Goal: Task Accomplishment & Management: Manage account settings

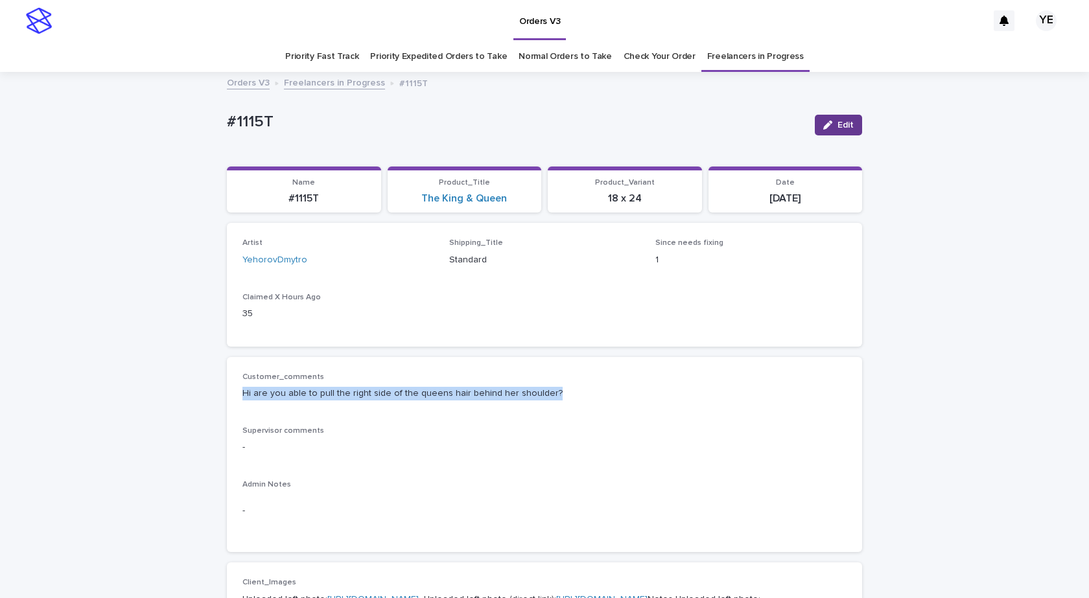
click at [829, 124] on div "button" at bounding box center [830, 125] width 14 height 9
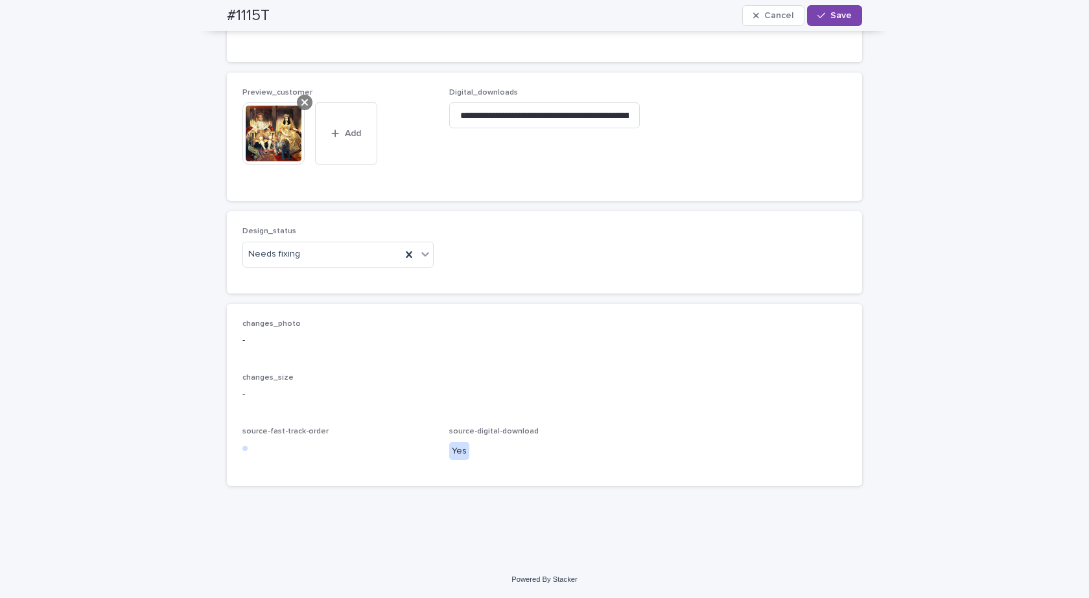
click at [301, 98] on icon at bounding box center [304, 102] width 6 height 10
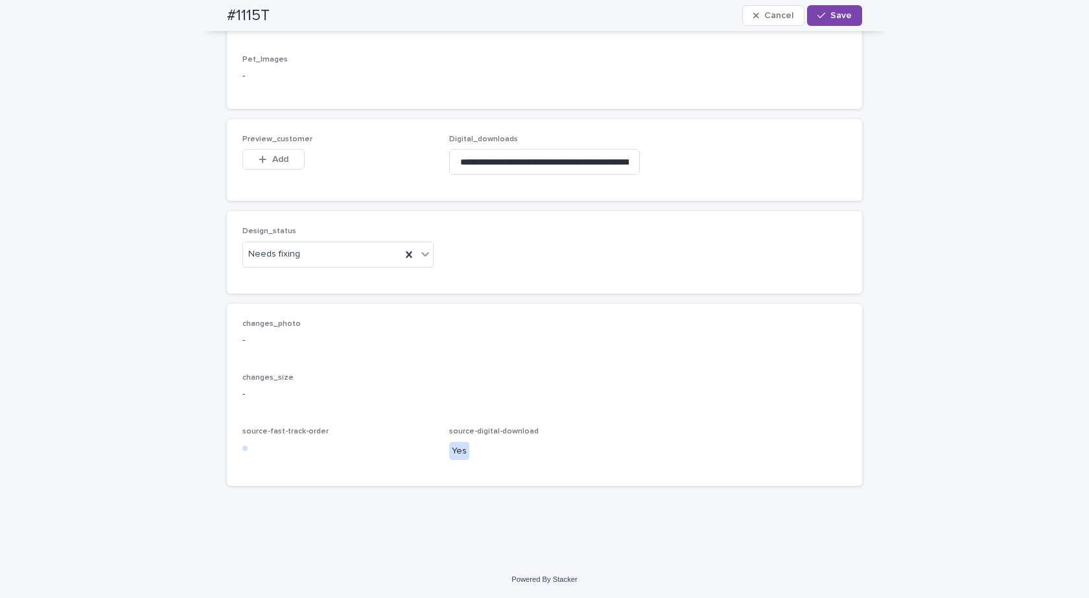
scroll to position [877, 0]
click at [333, 251] on div "Needs fixing" at bounding box center [322, 254] width 158 height 21
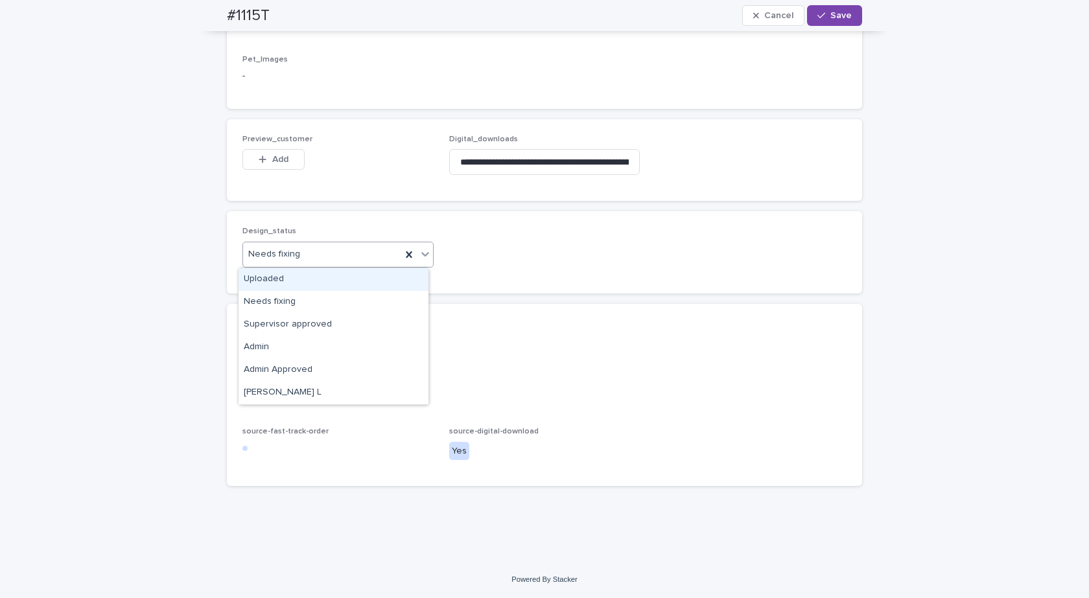
click at [268, 283] on div "Uploaded" at bounding box center [334, 279] width 190 height 23
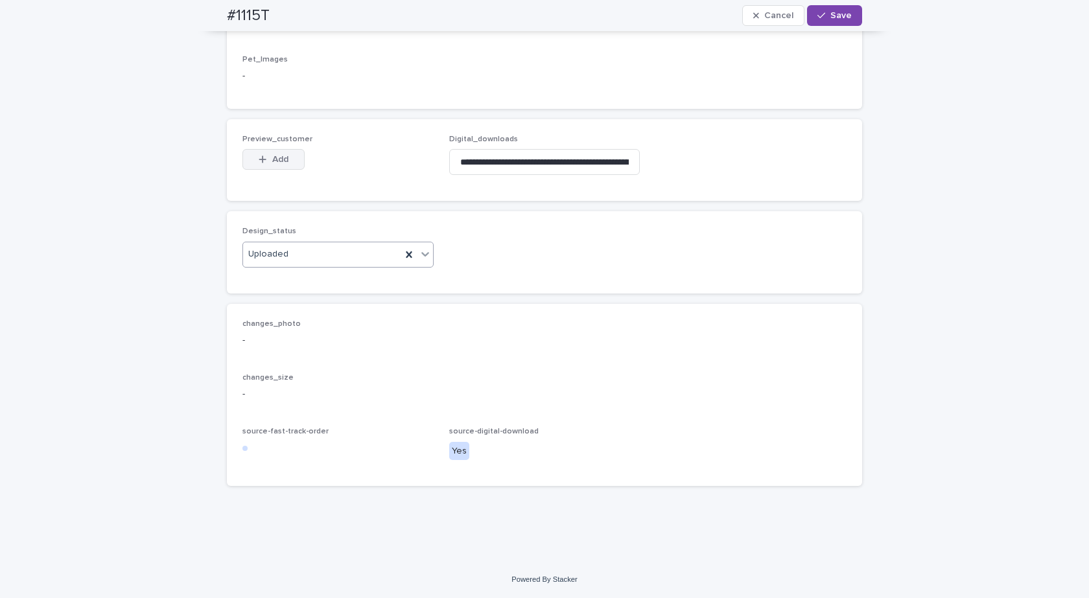
click at [269, 154] on button "Add" at bounding box center [273, 159] width 62 height 21
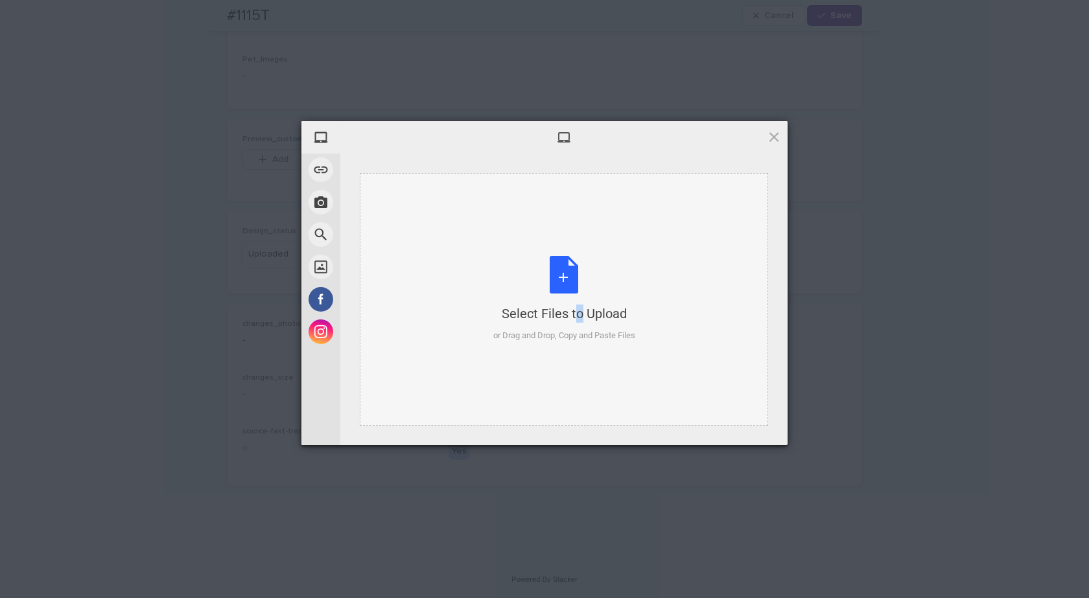
click at [553, 289] on div "Select Files to Upload or Drag and Drop, Copy and Paste Files" at bounding box center [564, 299] width 142 height 86
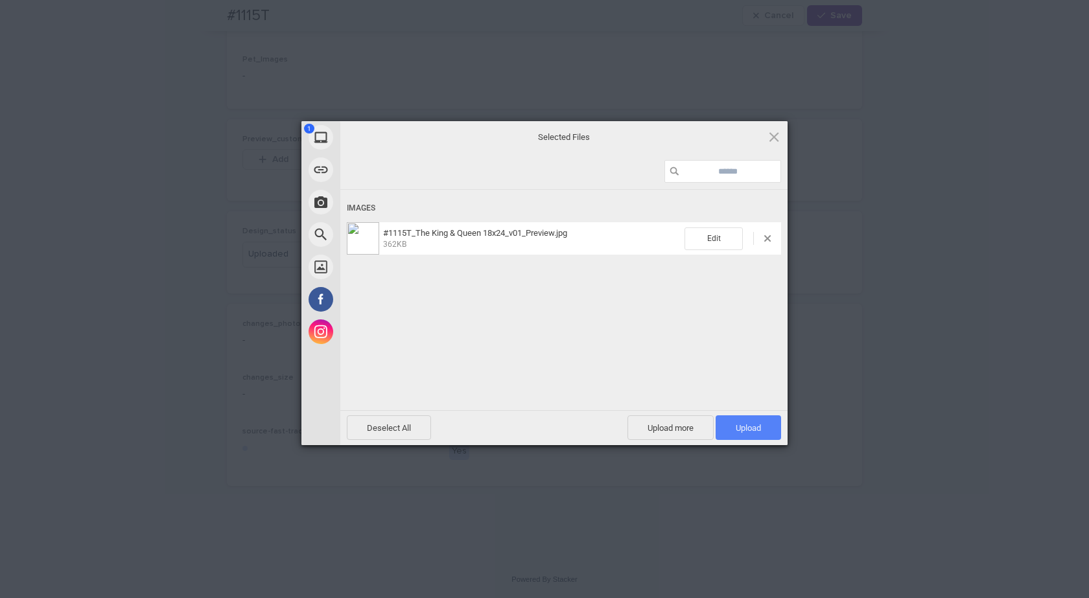
click at [763, 427] on span "Upload 1" at bounding box center [748, 428] width 65 height 25
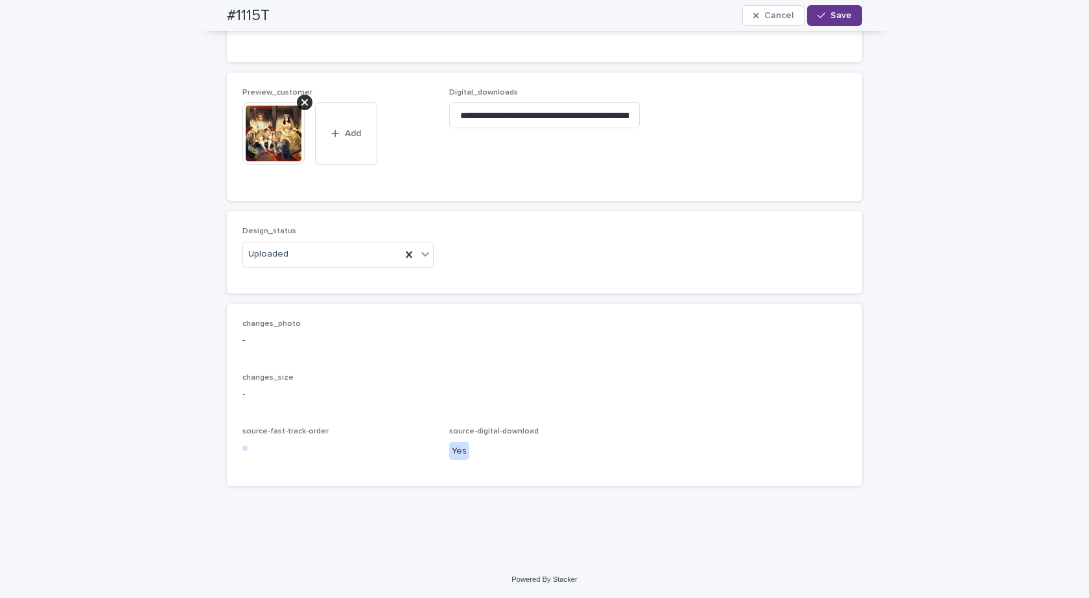
click at [833, 16] on span "Save" at bounding box center [840, 15] width 21 height 9
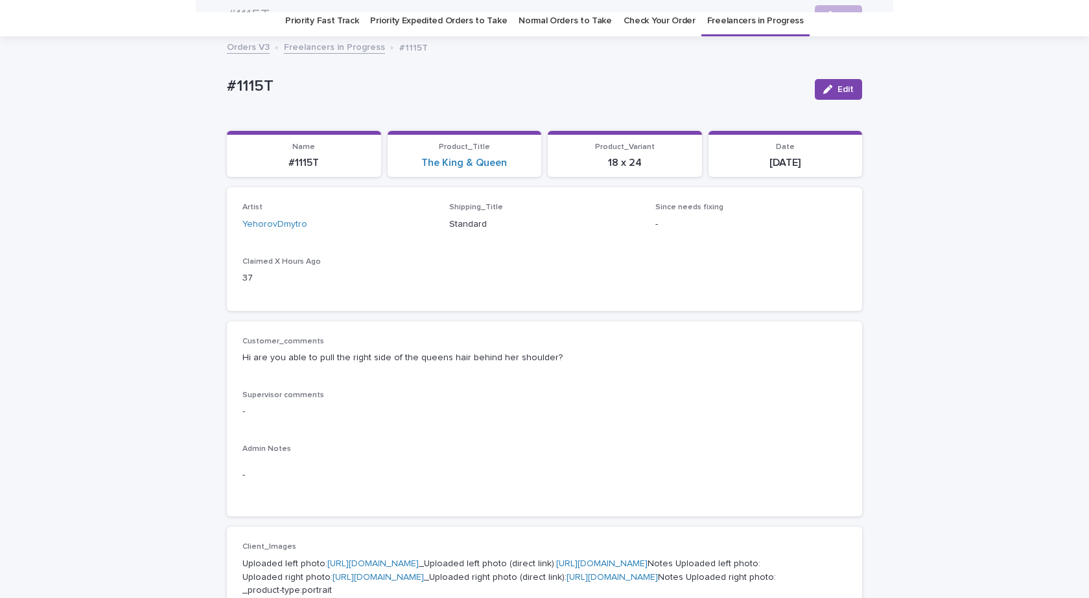
scroll to position [0, 0]
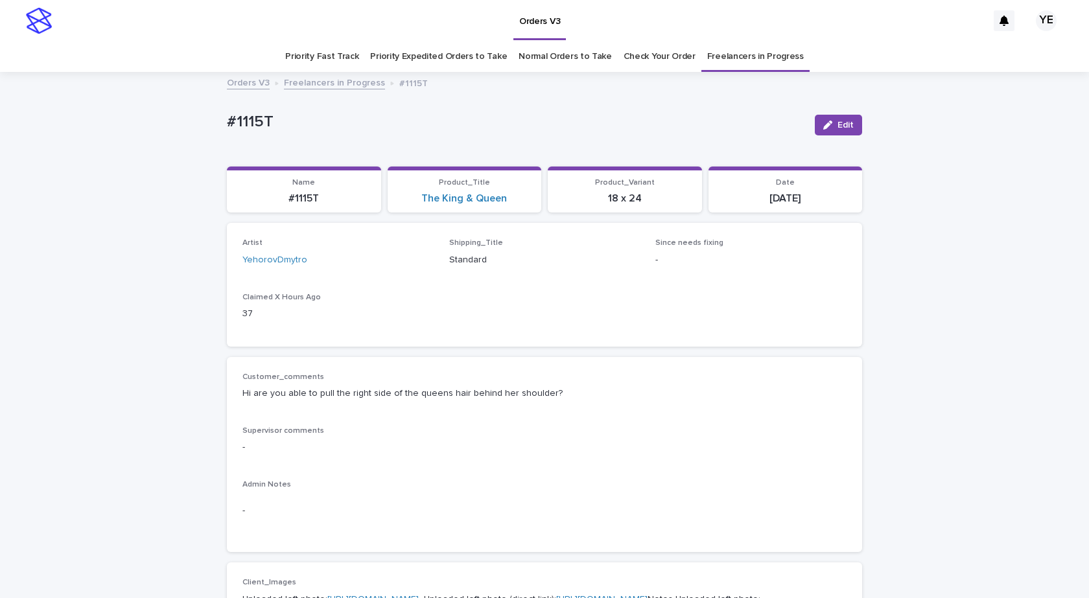
click at [301, 77] on link "Freelancers in Progress" at bounding box center [334, 82] width 101 height 15
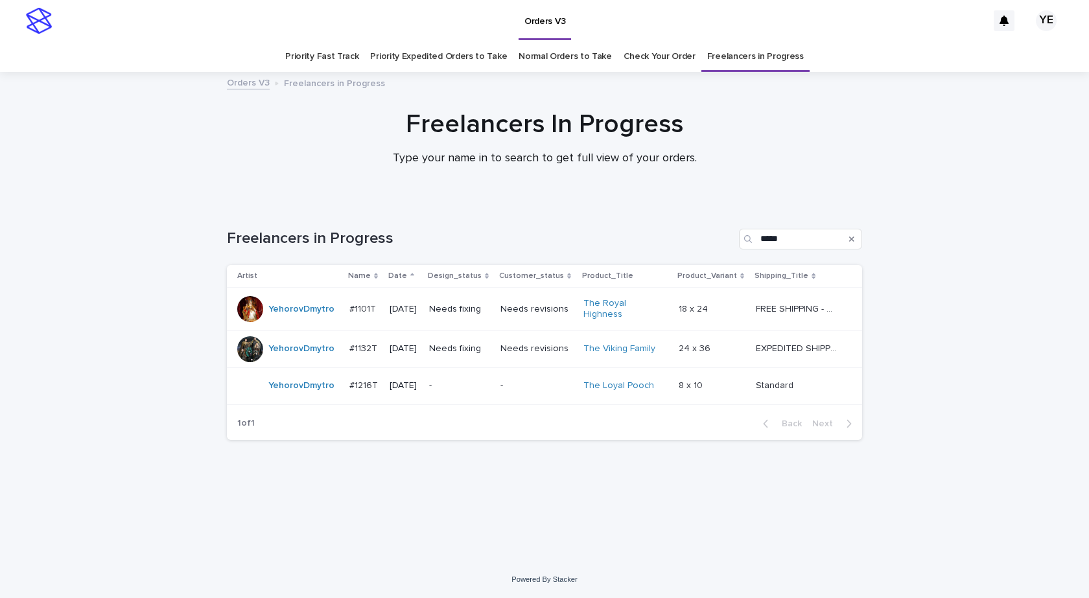
click at [292, 318] on div "YehorovDmytro" at bounding box center [288, 309] width 102 height 26
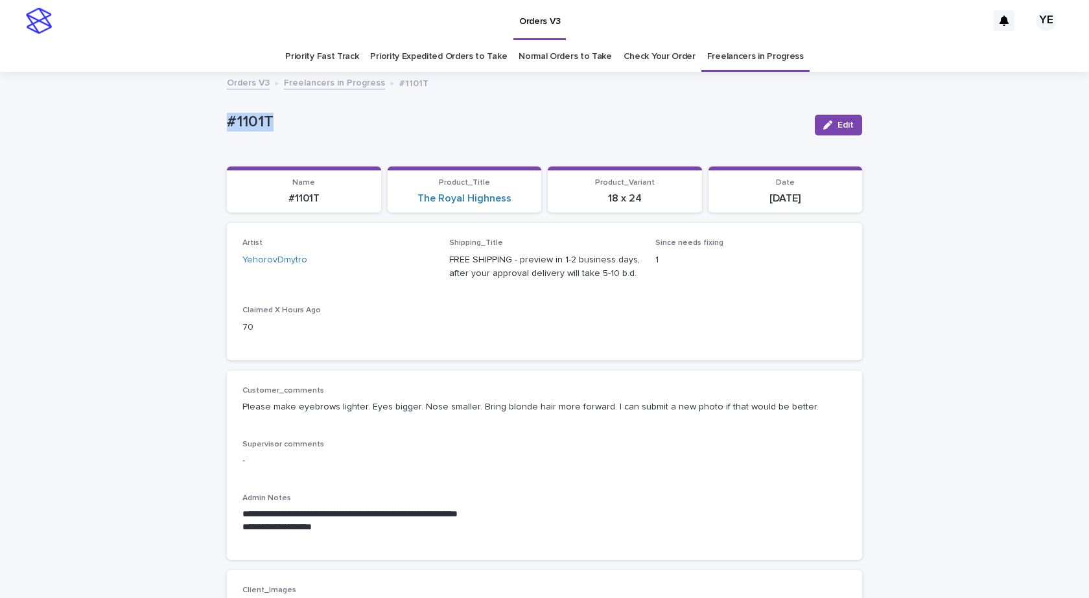
drag, startPoint x: 281, startPoint y: 115, endPoint x: 187, endPoint y: 115, distance: 94.7
copy p "#1101T"
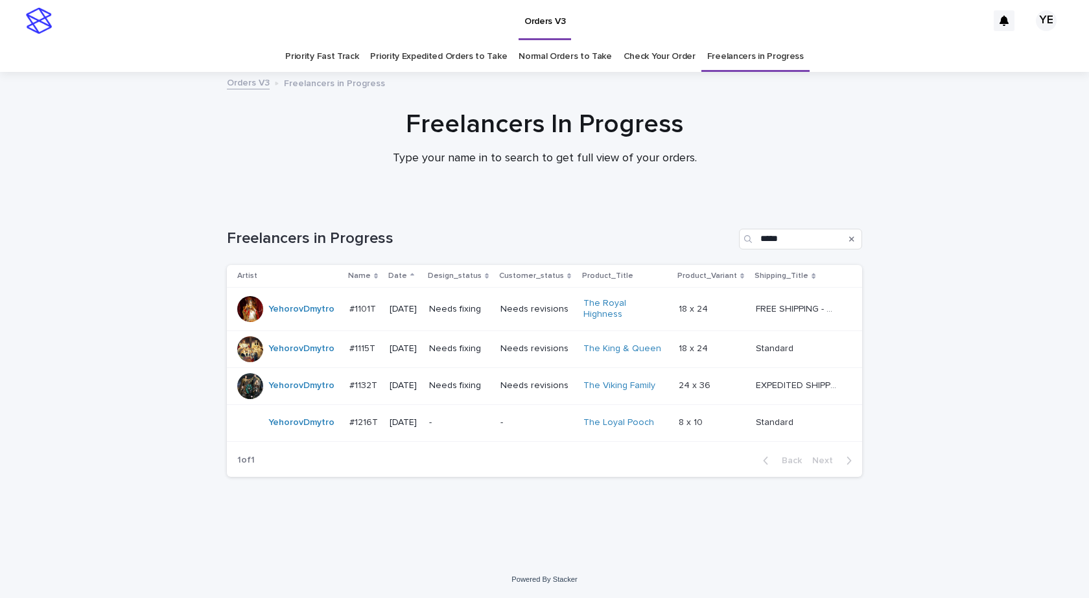
click at [289, 388] on div "YehorovDmytro" at bounding box center [301, 385] width 66 height 21
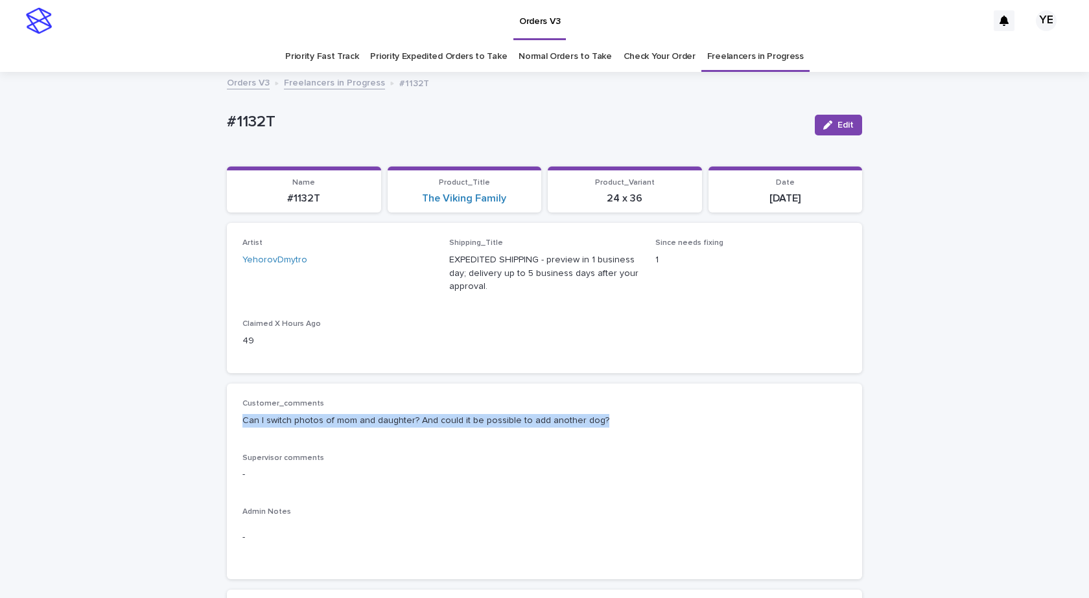
drag, startPoint x: 613, startPoint y: 419, endPoint x: 210, endPoint y: 437, distance: 403.6
copy p "Can I switch photos of mom and daughter? And could it be possible to add anothe…"
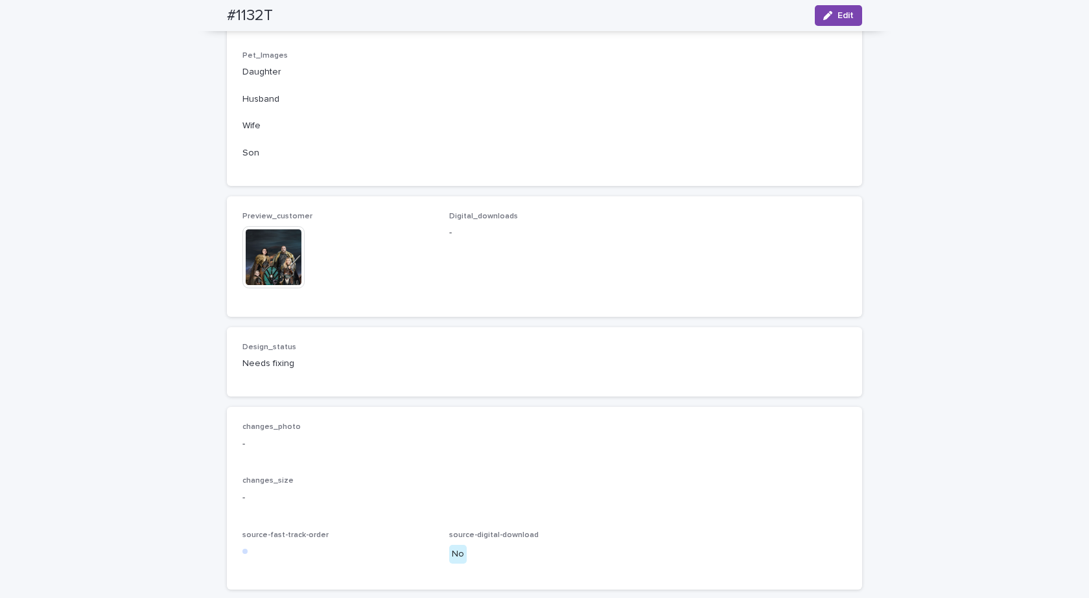
scroll to position [1037, 0]
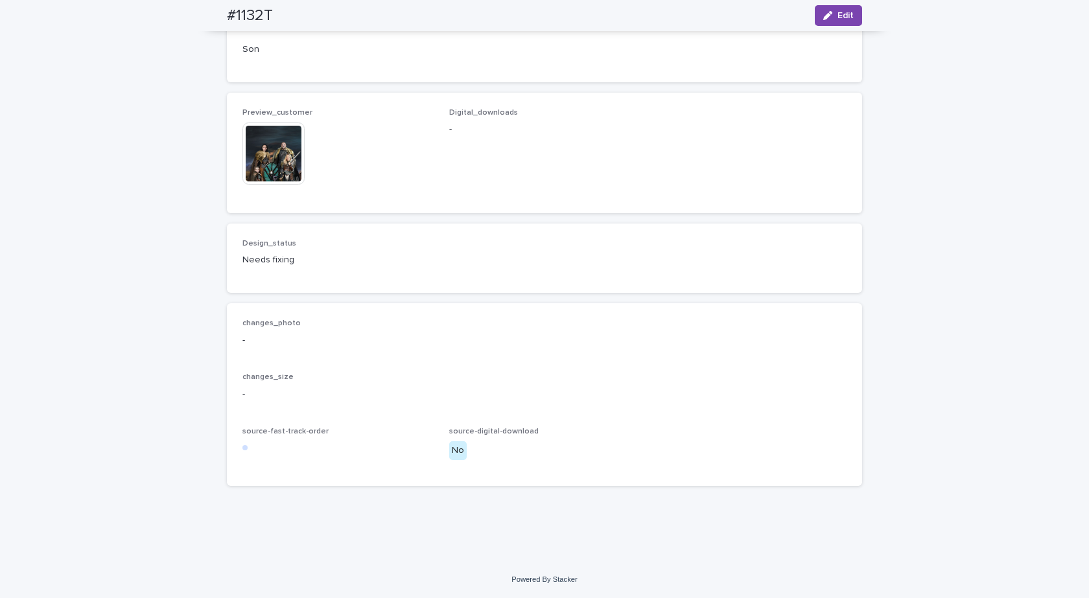
click at [267, 185] on img at bounding box center [273, 154] width 62 height 62
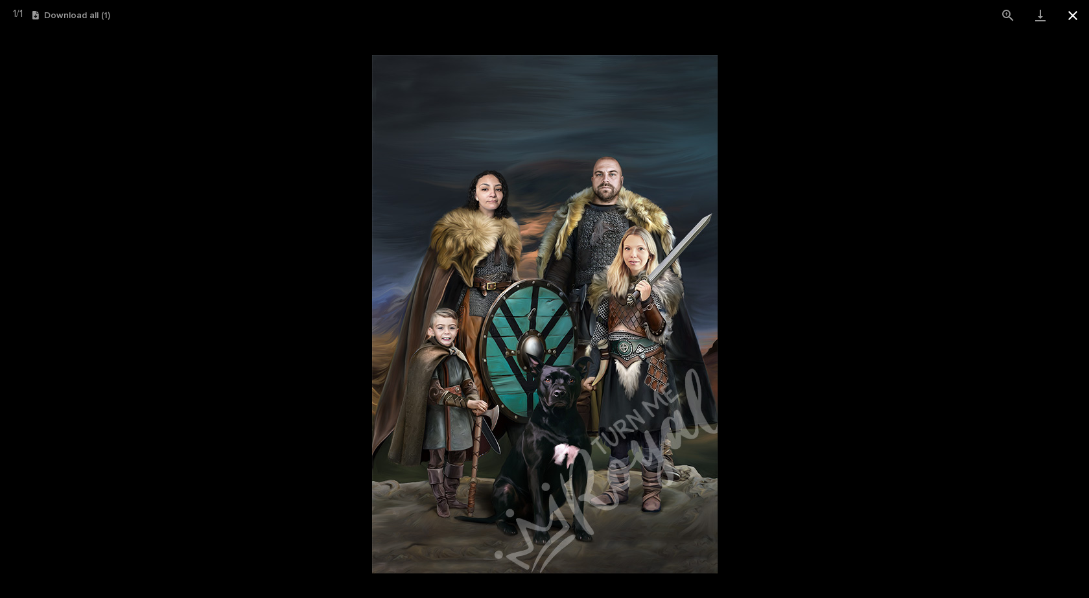
click at [1068, 15] on button "Close gallery" at bounding box center [1073, 15] width 32 height 30
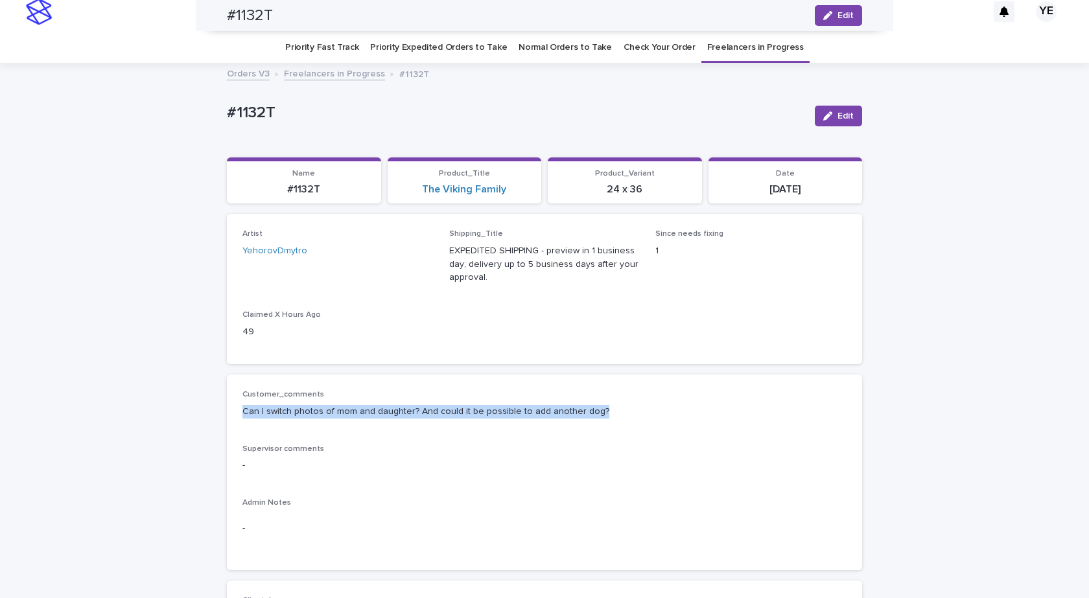
scroll to position [0, 0]
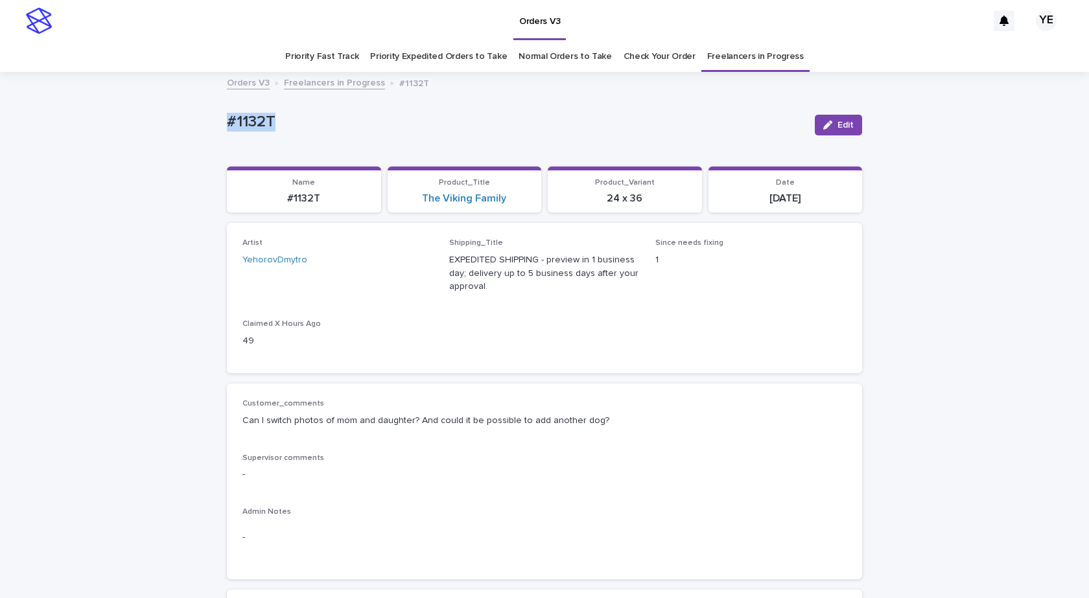
drag, startPoint x: 331, startPoint y: 116, endPoint x: 215, endPoint y: 117, distance: 116.1
copy p "#1132T"
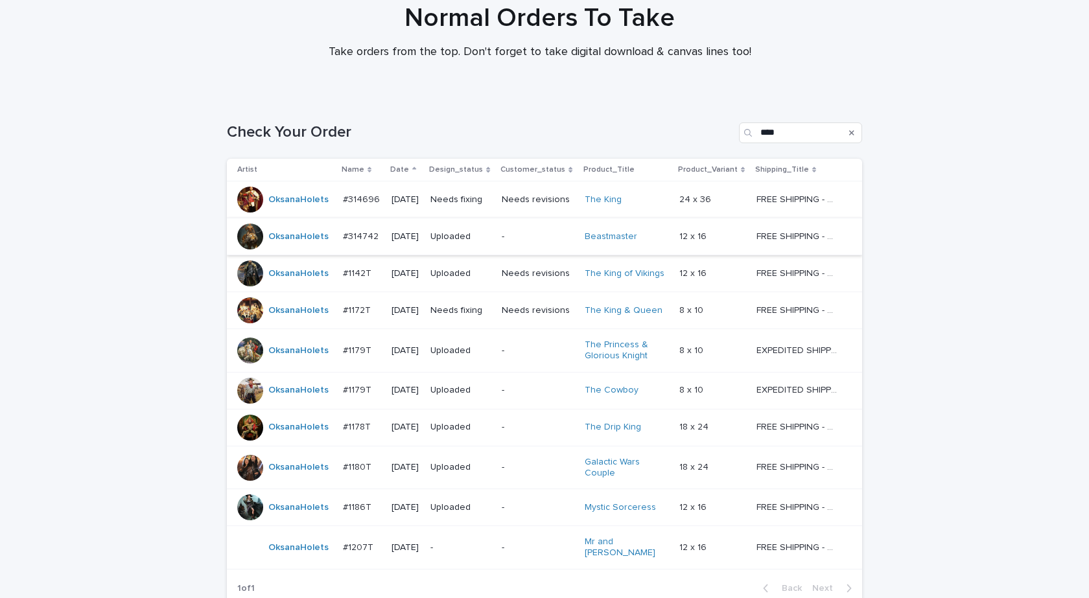
scroll to position [218, 0]
